Goal: Task Accomplishment & Management: Manage account settings

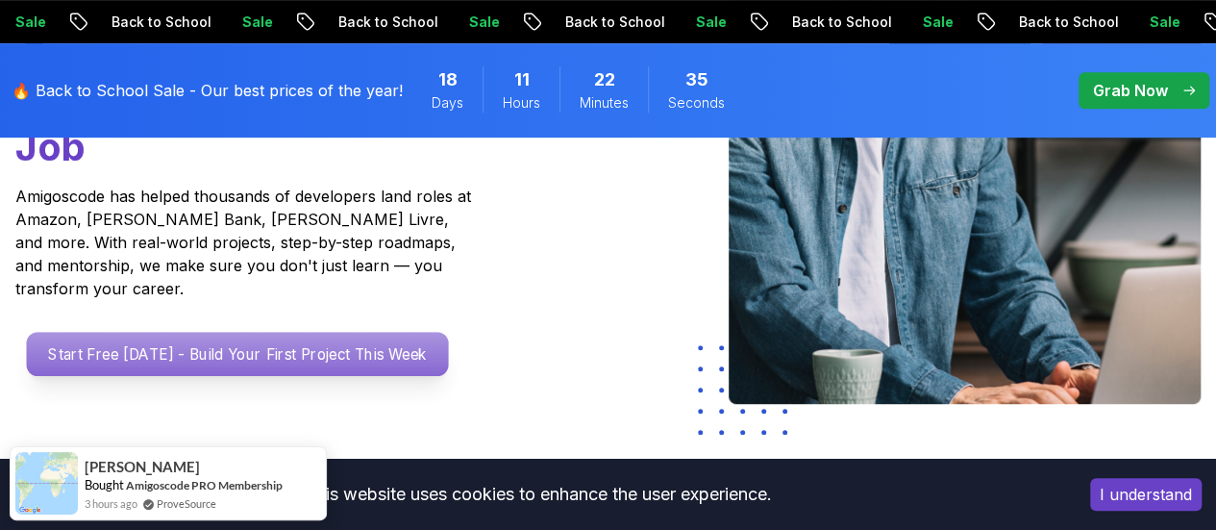
scroll to position [481, 0]
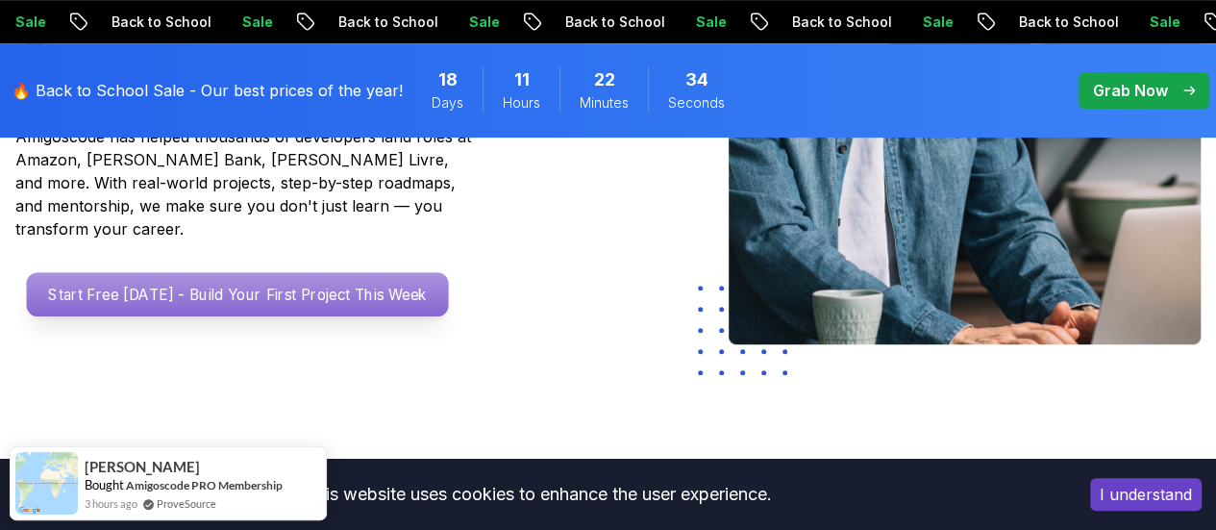
click at [263, 284] on p "Start Free [DATE] - Build Your First Project This Week" at bounding box center [238, 294] width 422 height 44
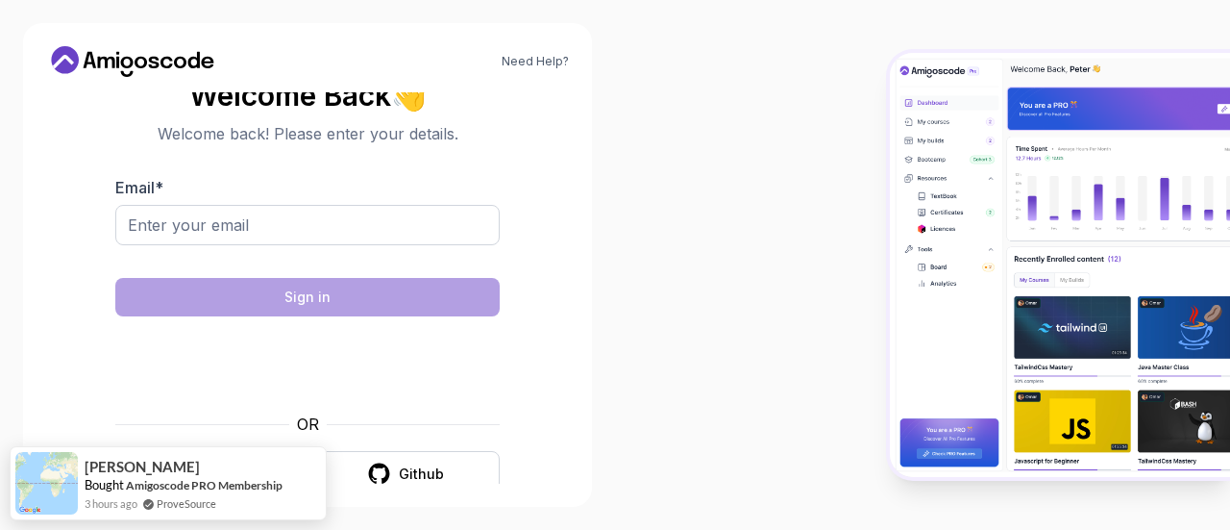
scroll to position [31, 0]
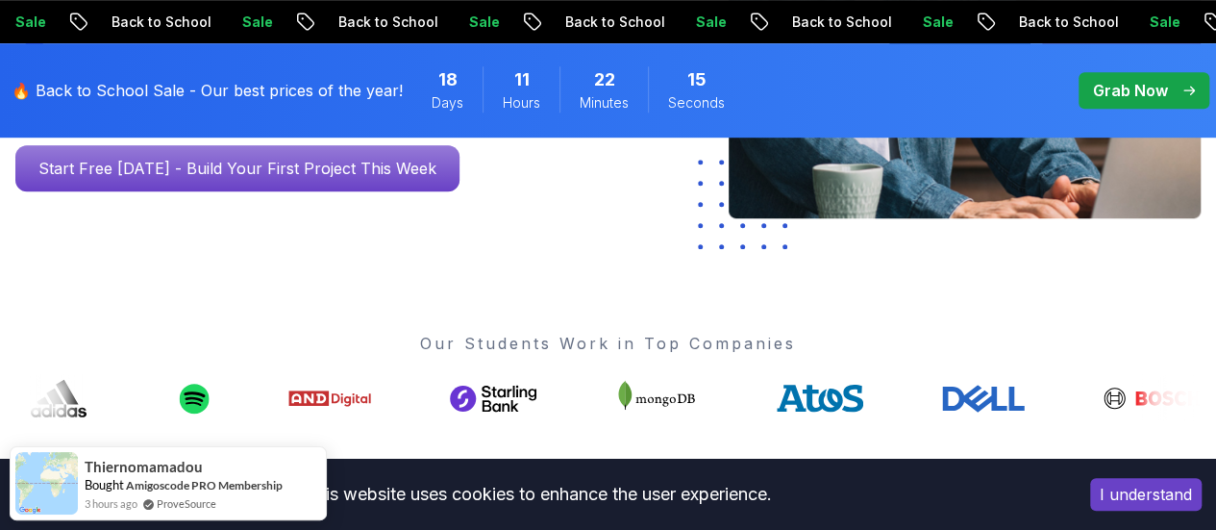
scroll to position [577, 0]
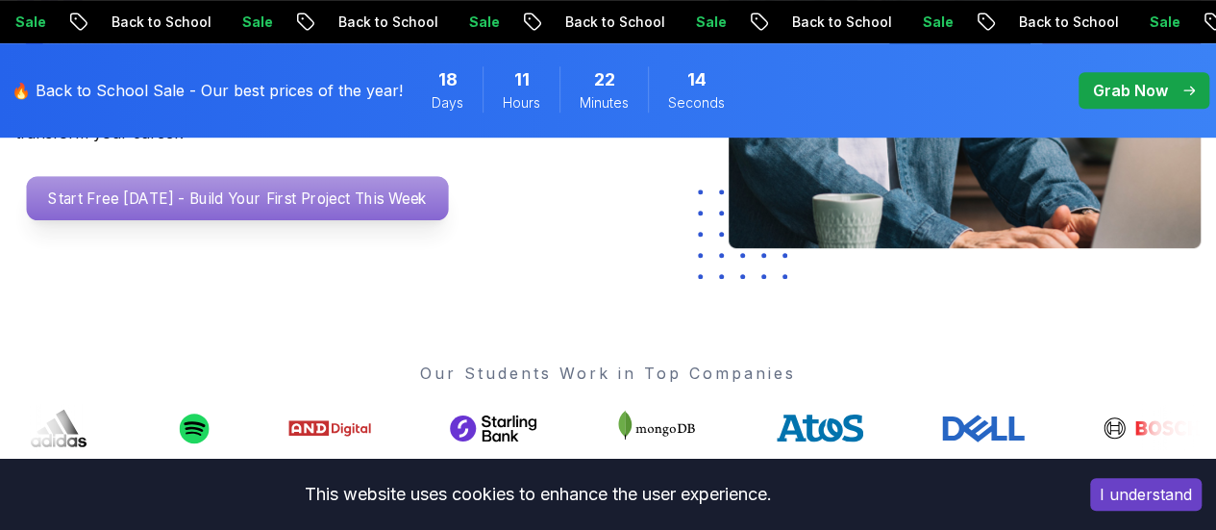
click at [245, 191] on p "Start Free [DATE] - Build Your First Project This Week" at bounding box center [238, 198] width 422 height 44
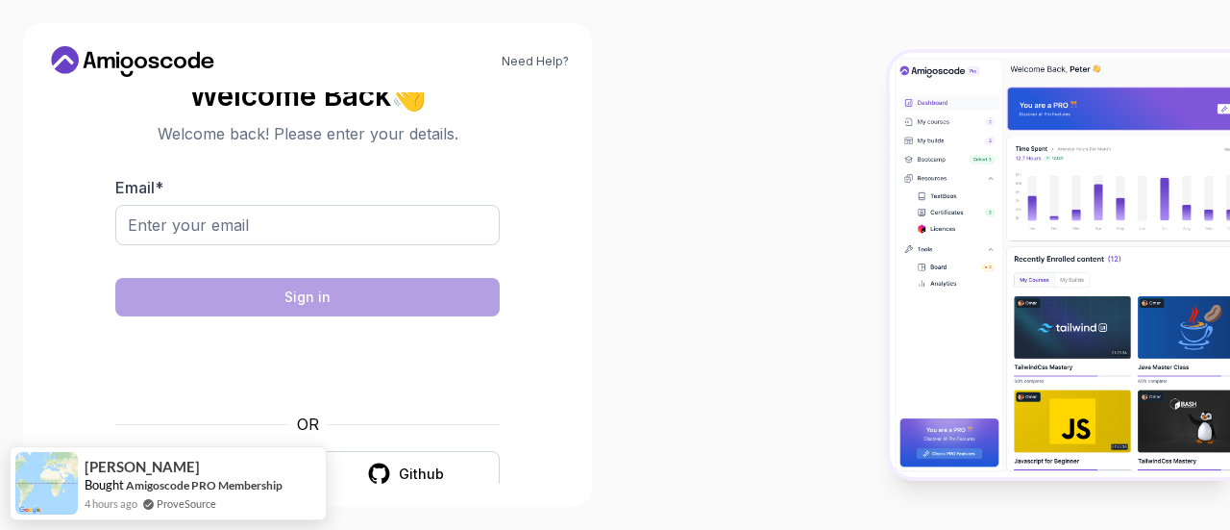
click at [254, 249] on div at bounding box center [307, 257] width 384 height 17
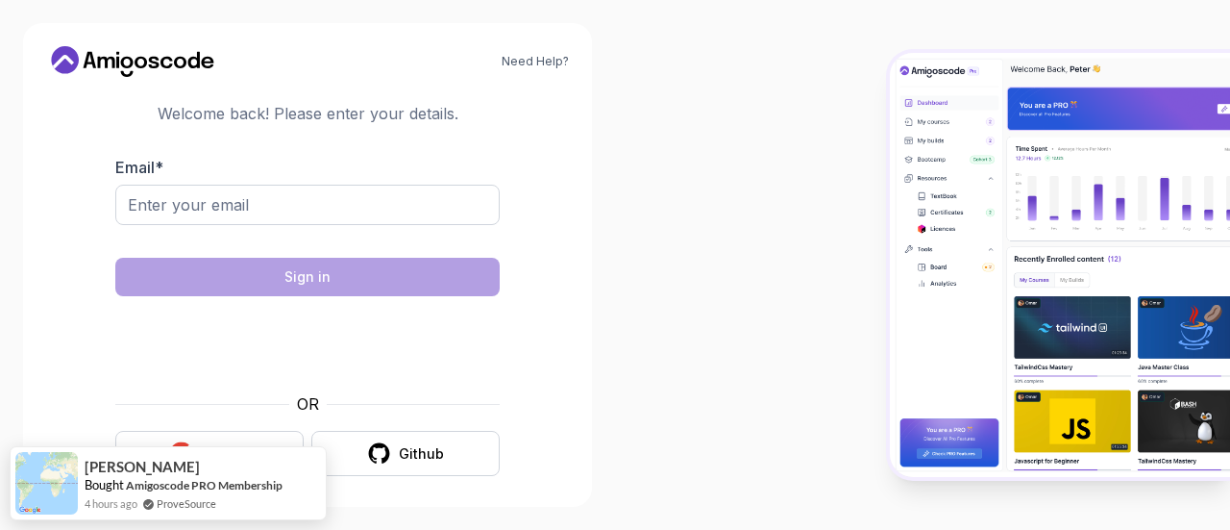
scroll to position [31, 0]
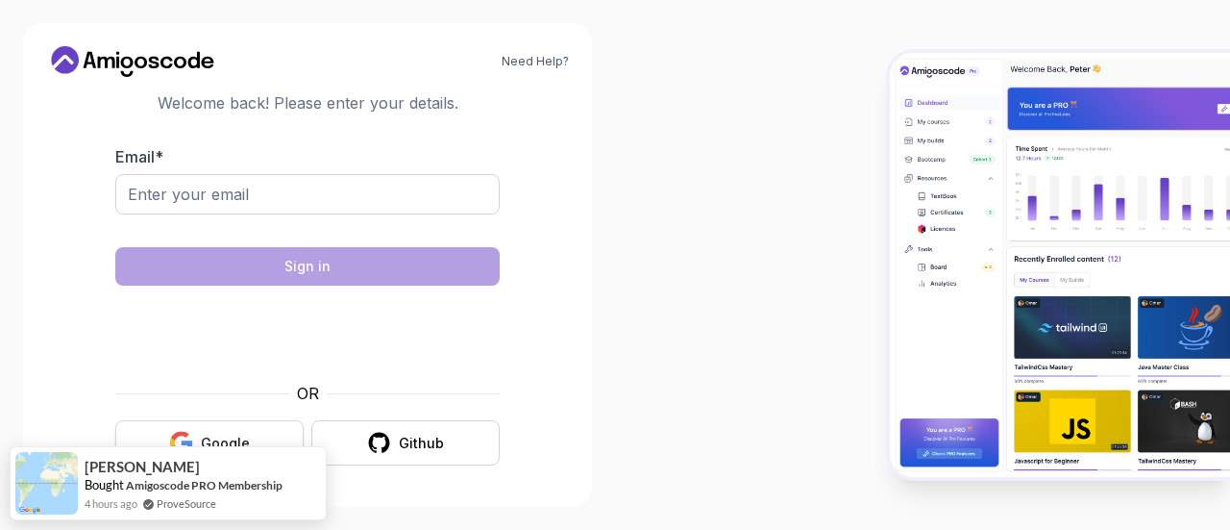
click at [199, 443] on button "Google" at bounding box center [209, 442] width 188 height 45
click at [204, 435] on div "Google" at bounding box center [225, 442] width 49 height 19
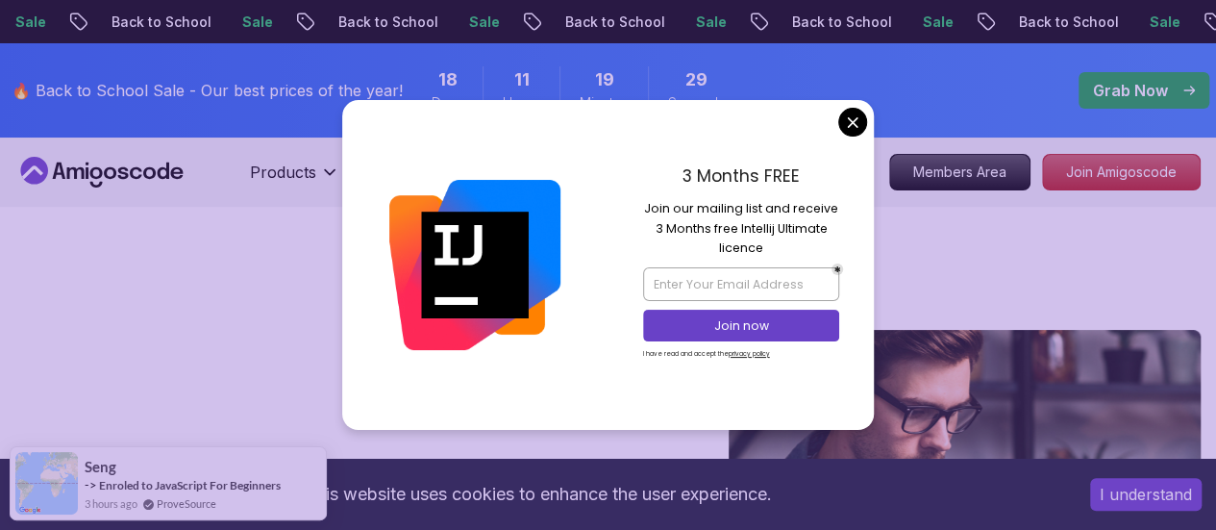
scroll to position [384, 0]
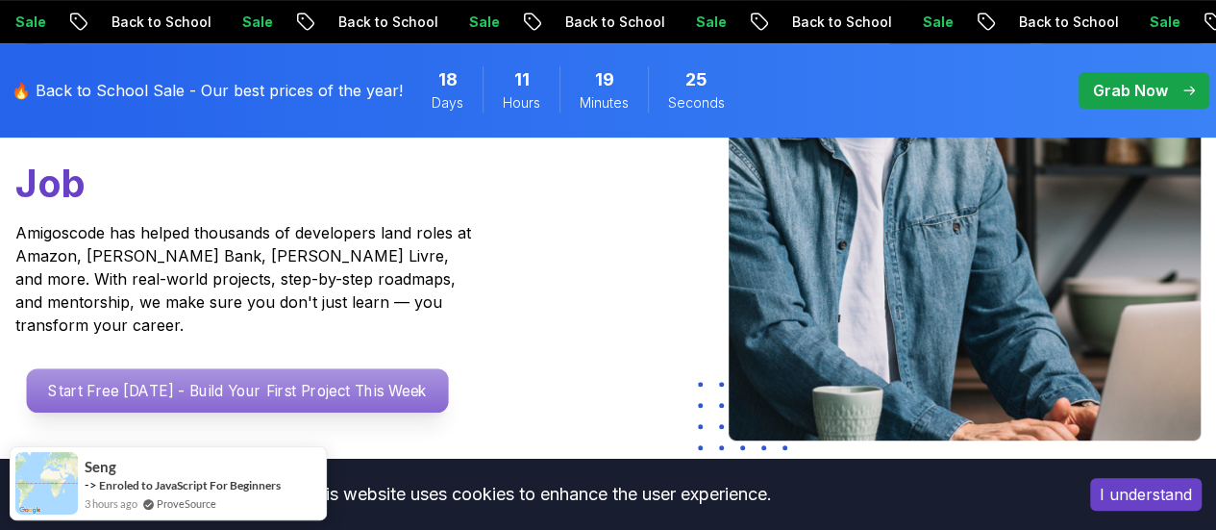
click at [338, 384] on p "Start Free [DATE] - Build Your First Project This Week" at bounding box center [238, 390] width 422 height 44
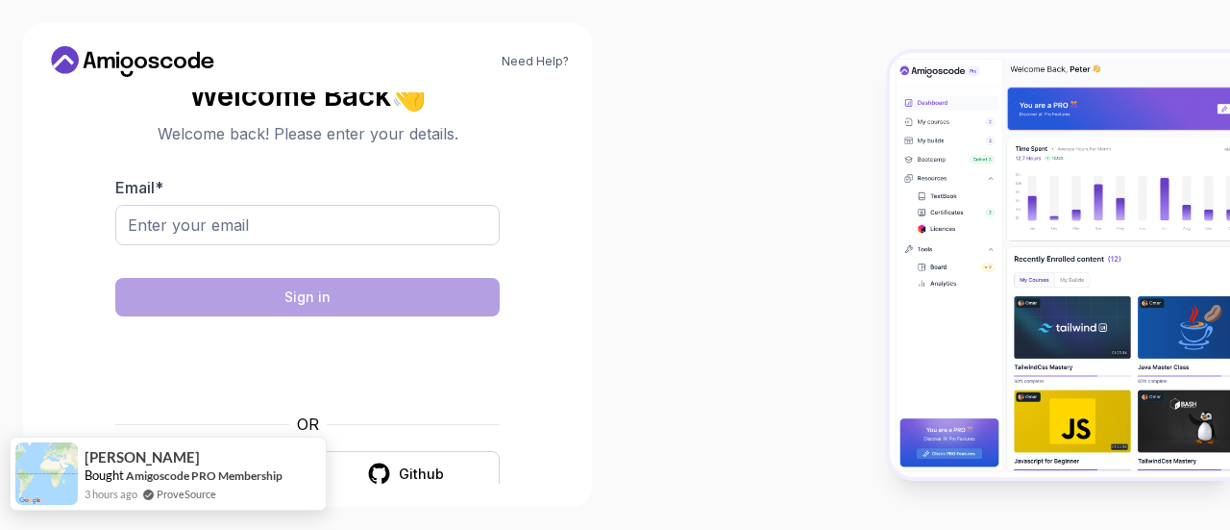
click at [192, 482] on div "Josefa Bought Amigoscode PRO Membership 3 hours ago ProveSource" at bounding box center [168, 473] width 317 height 74
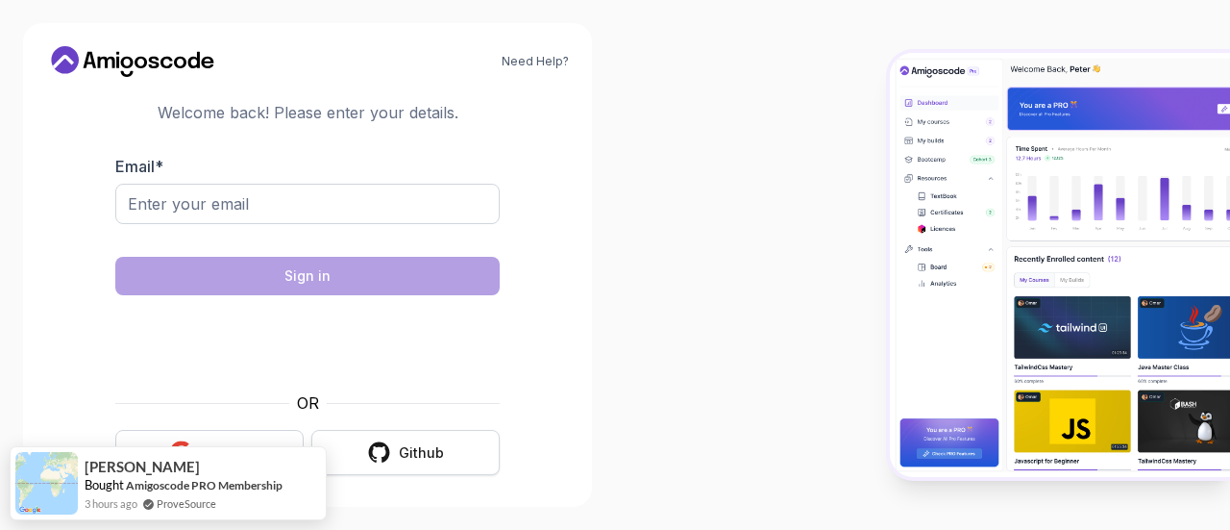
scroll to position [31, 0]
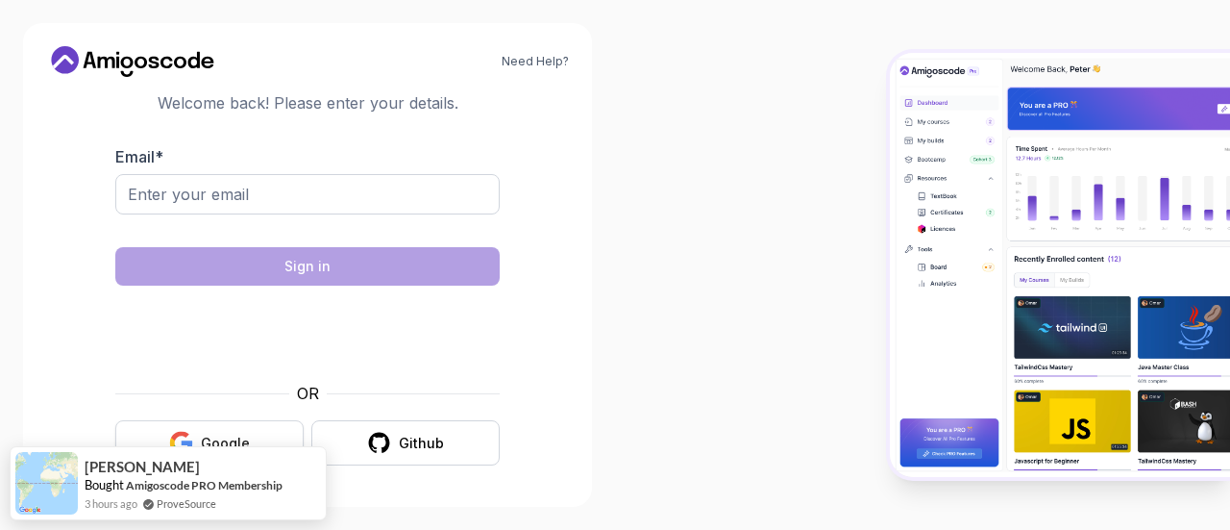
click at [282, 430] on button "Google" at bounding box center [209, 442] width 188 height 45
